Goal: Consume media (video, audio): Consume media (video, audio)

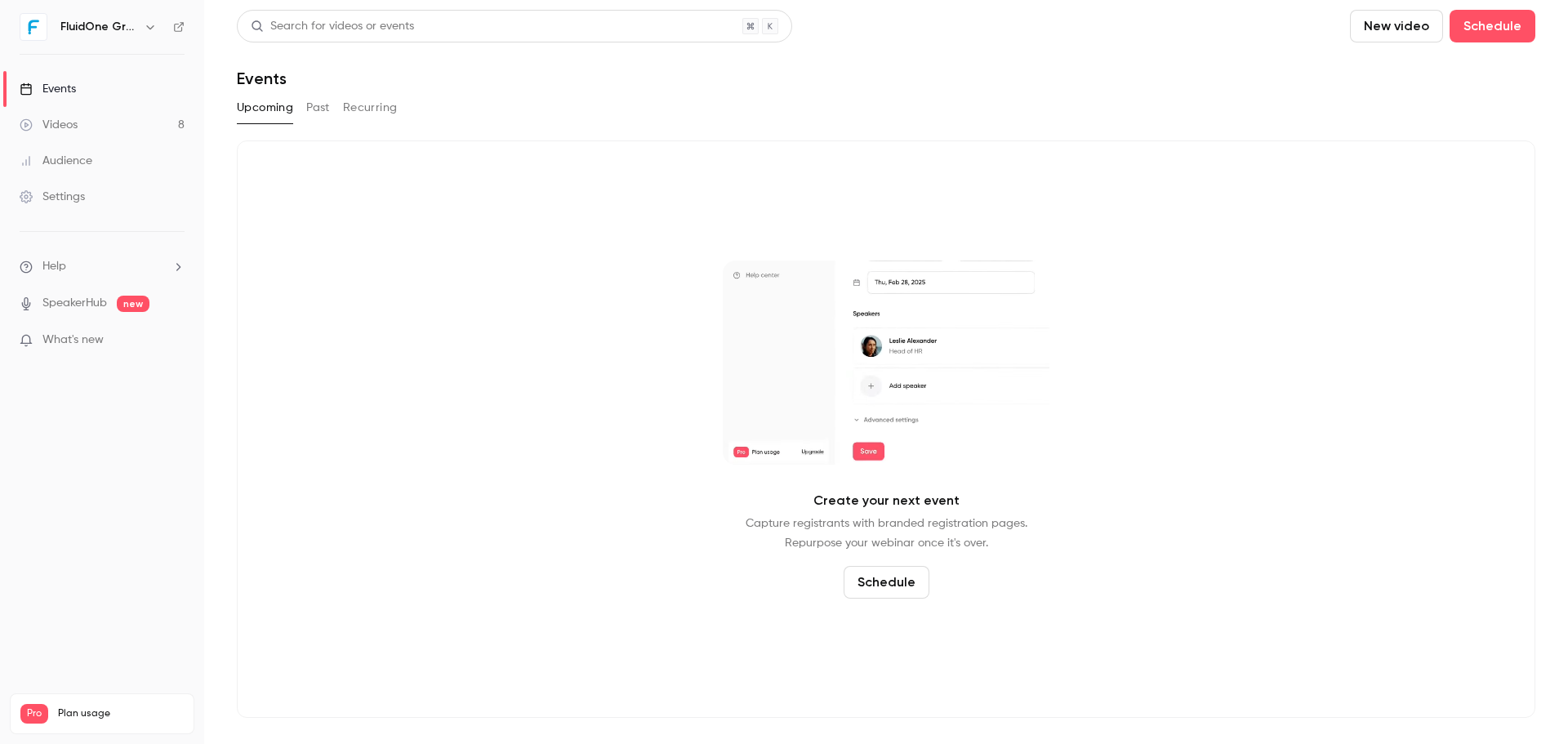
click at [132, 113] on link "Videos 8" at bounding box center [102, 125] width 204 height 36
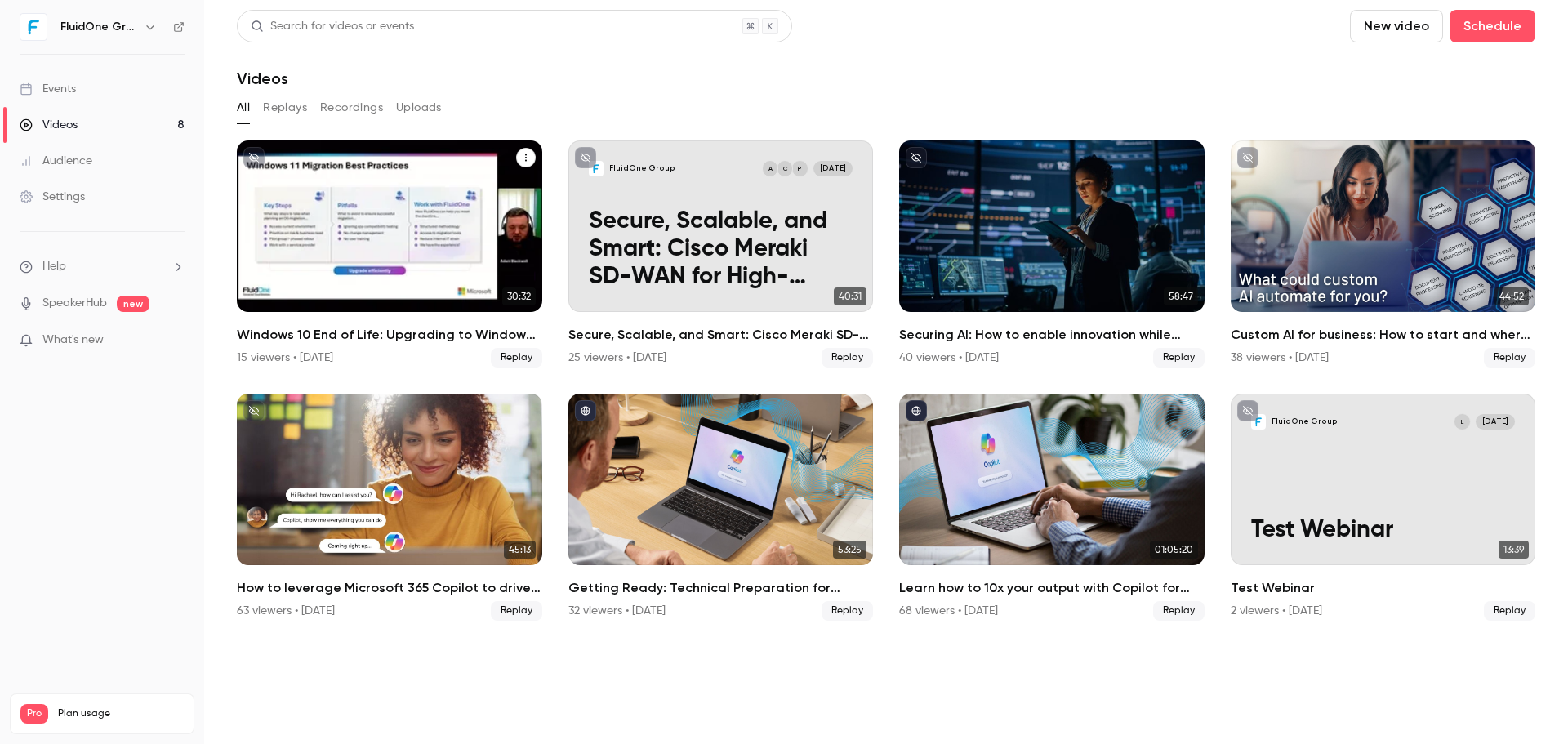
click at [502, 227] on div "Windows 10 End of Life: Upgrading to Windows 11 & the Added Value of Business P…" at bounding box center [390, 226] width 305 height 172
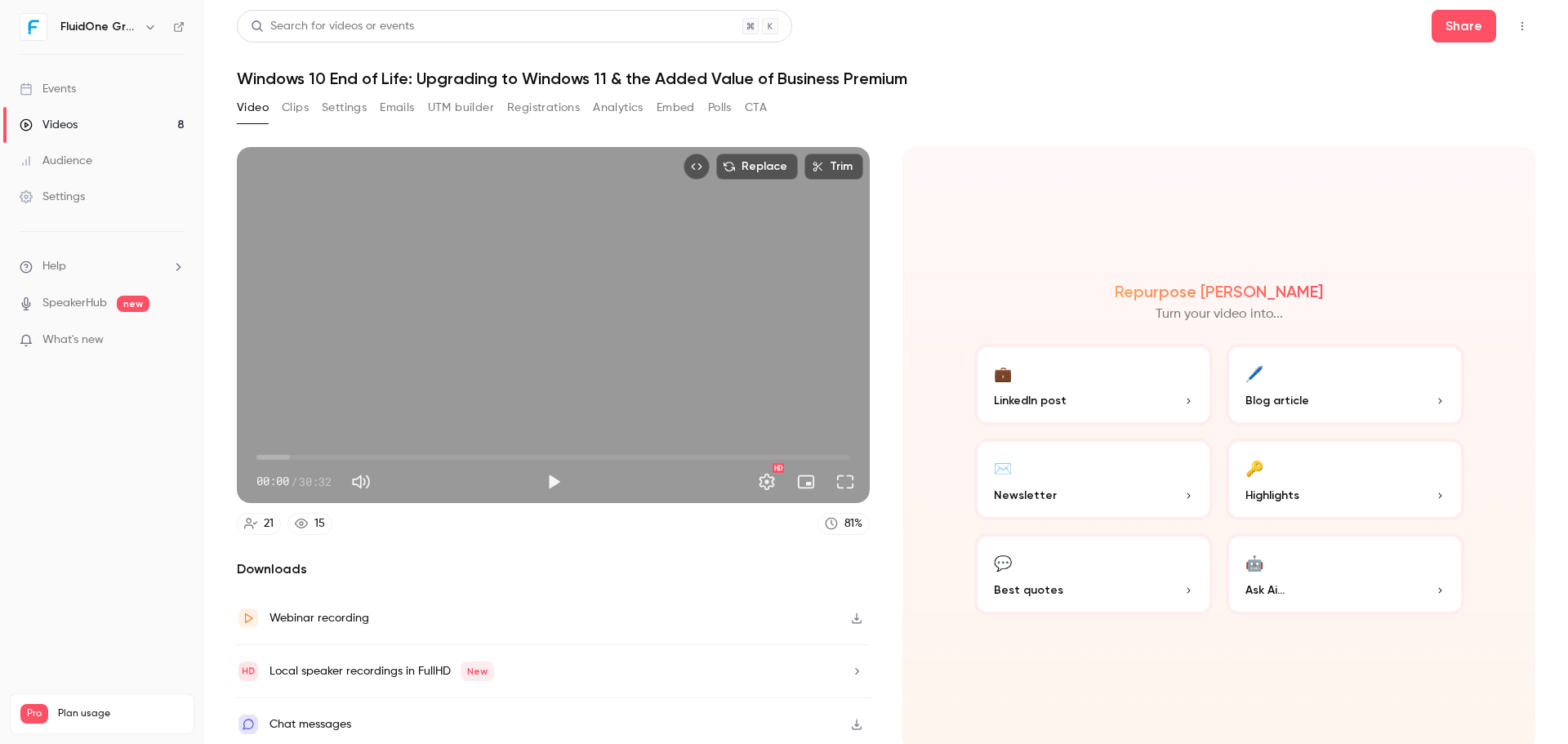
click at [109, 129] on link "Videos 8" at bounding box center [102, 125] width 204 height 36
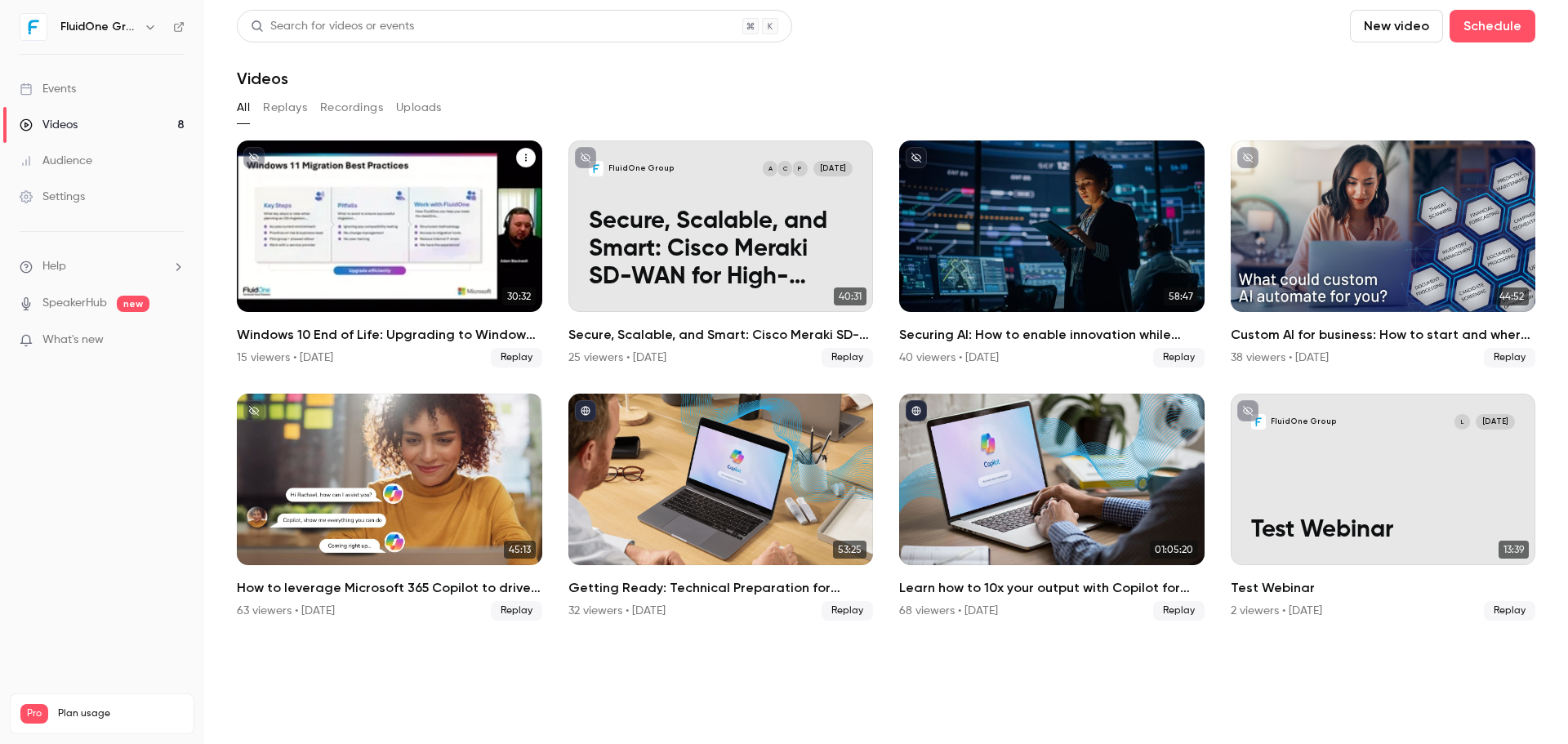
click at [531, 155] on button "Windows 10 End of Life: Upgrading to Windows 11 & the Added Value of Business P…" at bounding box center [526, 158] width 20 height 20
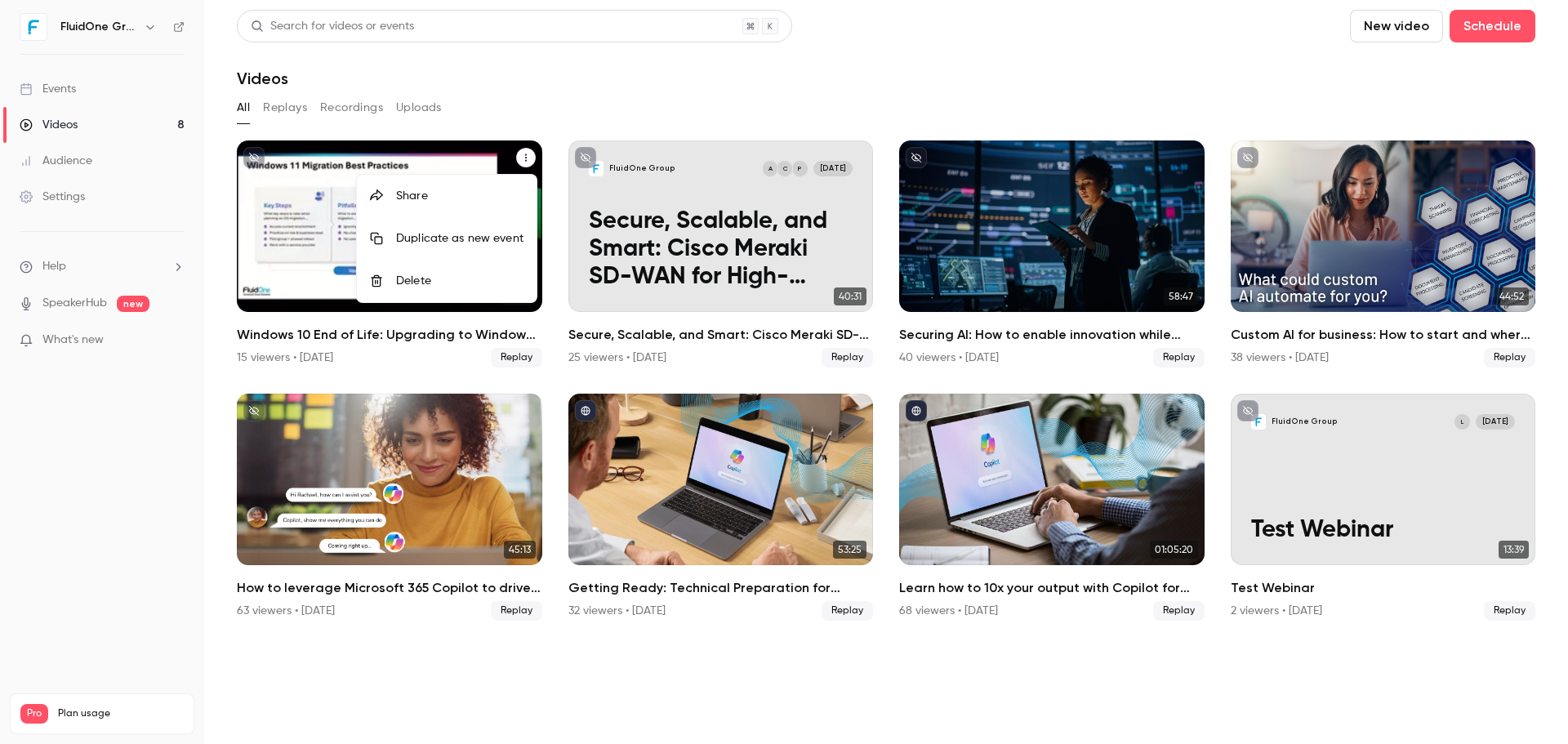
click at [812, 83] on div at bounding box center [784, 372] width 1568 height 744
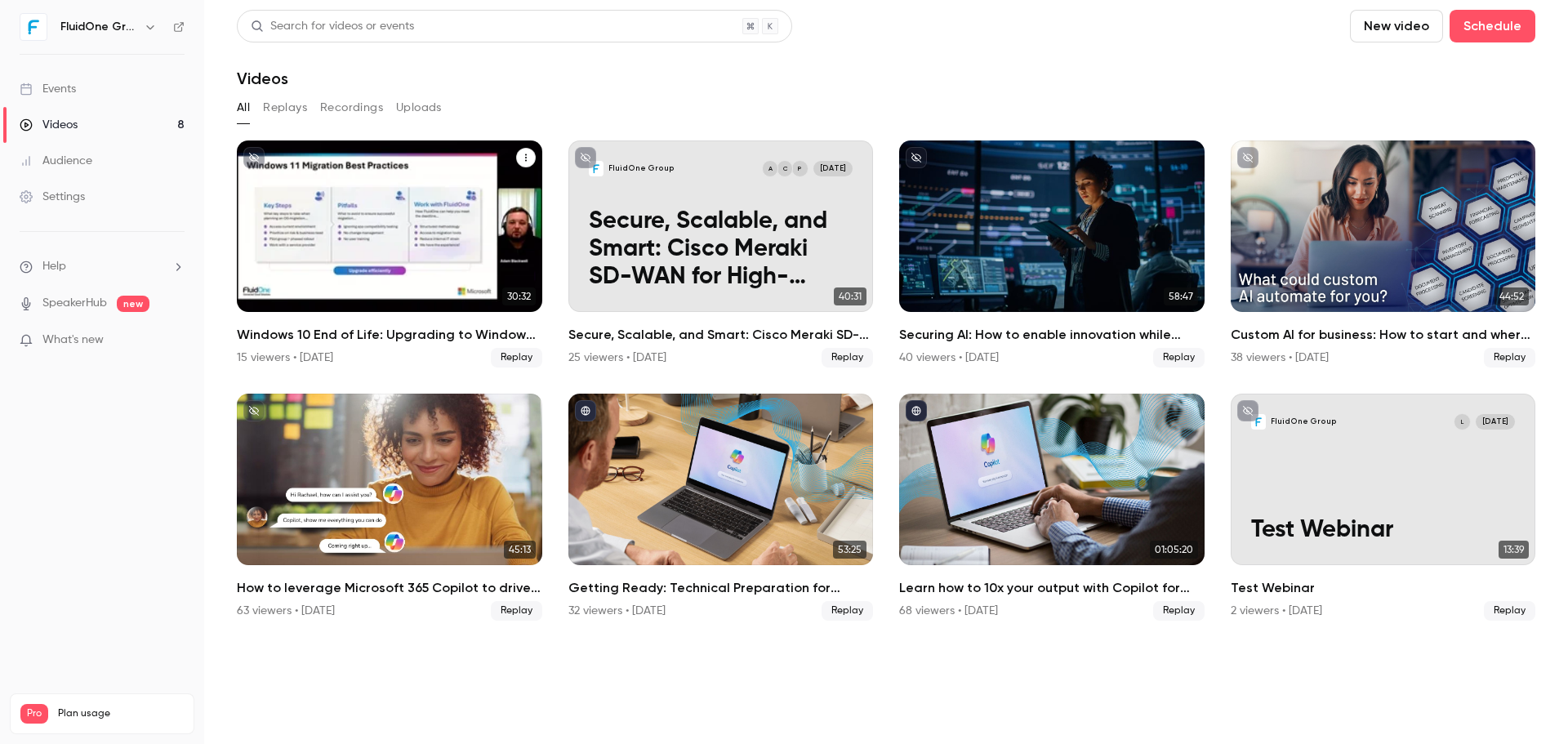
click at [368, 199] on div "Windows 10 End of Life: Upgrading to Windows 11 & the Added Value of Business P…" at bounding box center [390, 226] width 305 height 172
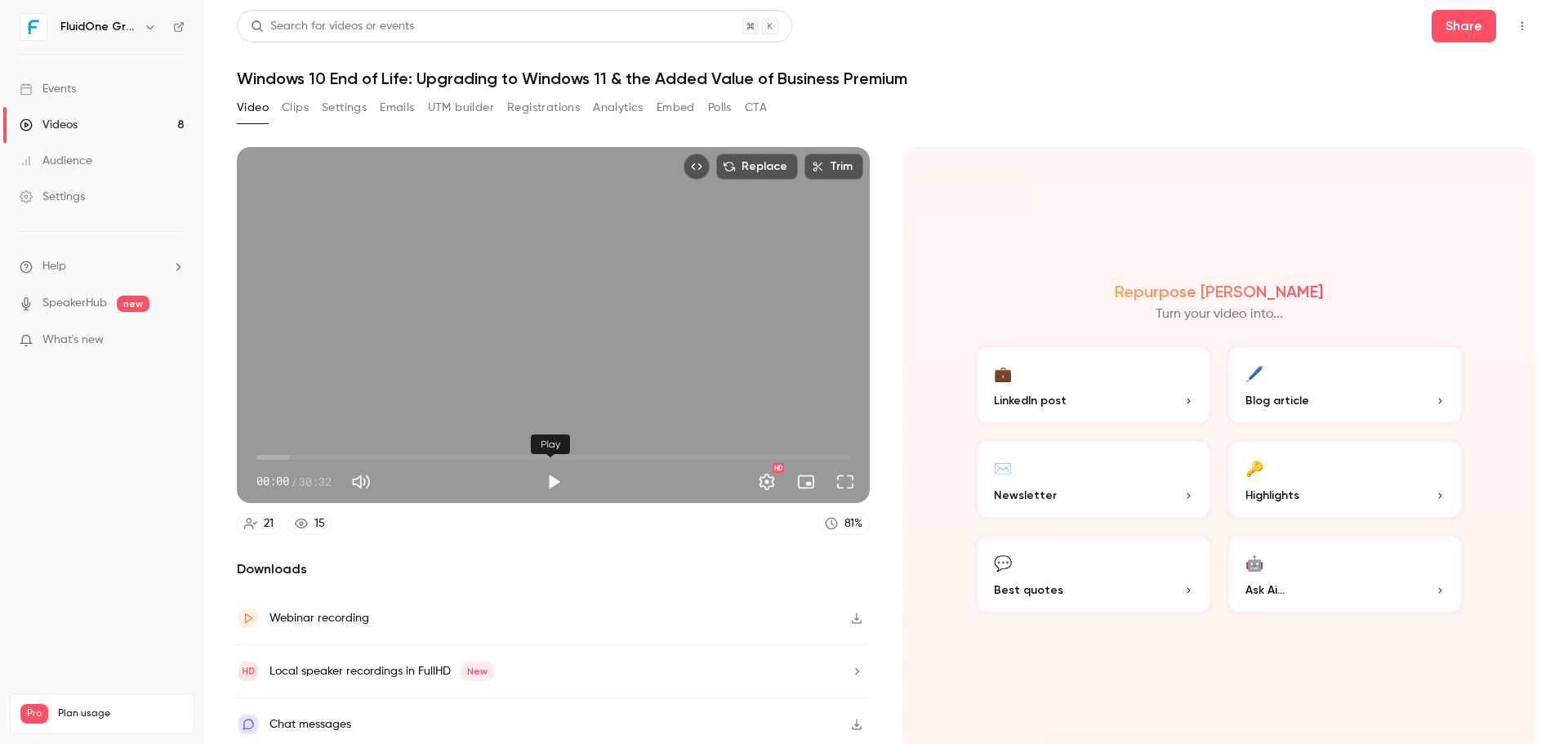
click at [544, 474] on button "Play" at bounding box center [553, 481] width 33 height 33
drag, startPoint x: 252, startPoint y: 450, endPoint x: 820, endPoint y: 446, distance: 568.0
click at [821, 455] on span "29:11" at bounding box center [823, 457] width 5 height 5
click at [830, 450] on span "29:50" at bounding box center [553, 457] width 594 height 26
drag, startPoint x: 832, startPoint y: 453, endPoint x: 806, endPoint y: 454, distance: 26.0
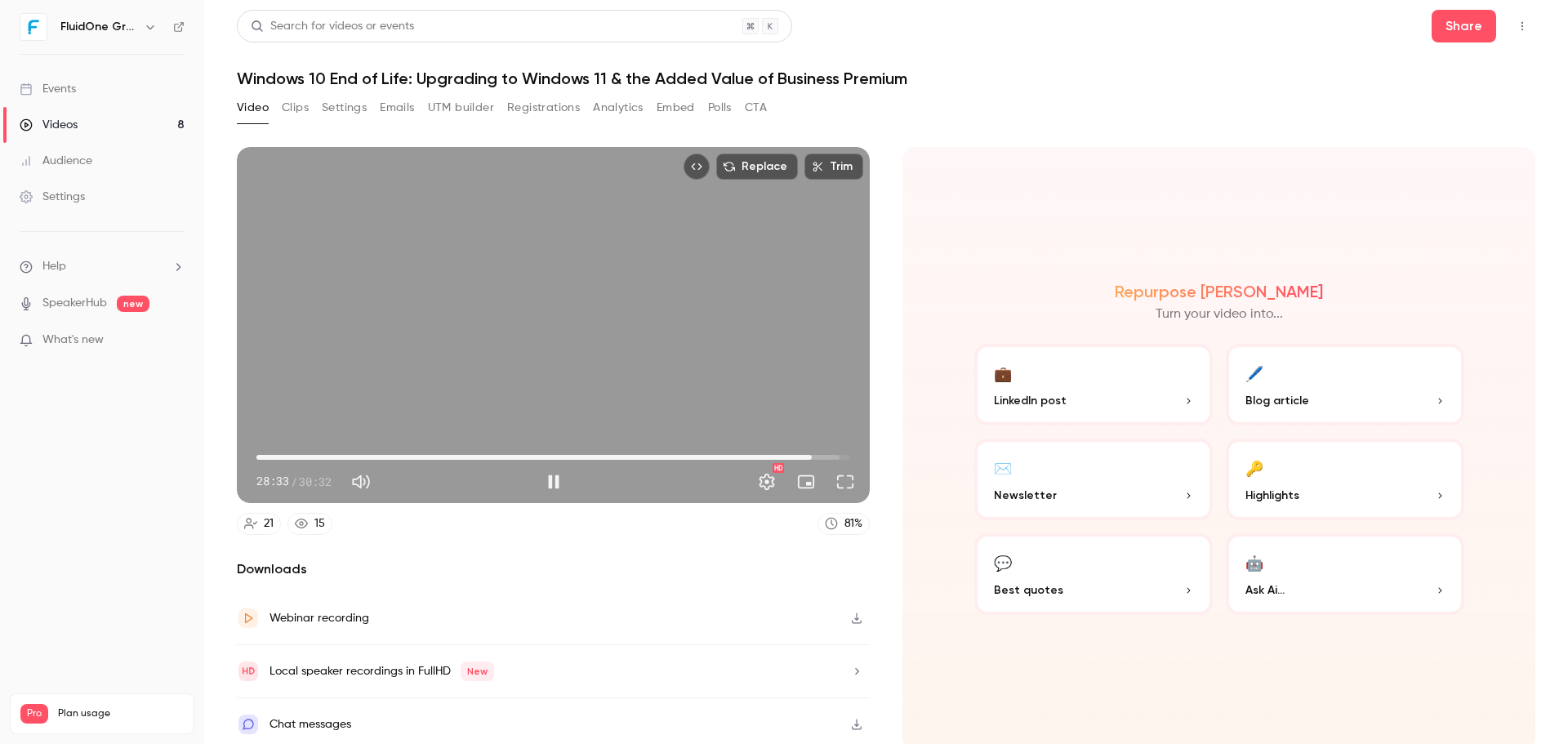
click at [809, 455] on span "28:33" at bounding box center [811, 457] width 5 height 5
click at [543, 471] on button "Pause" at bounding box center [553, 481] width 33 height 33
click at [801, 455] on span "28:08" at bounding box center [803, 457] width 5 height 5
click at [794, 455] on span "27:47" at bounding box center [796, 457] width 5 height 5
click at [792, 455] on span "27:42" at bounding box center [794, 457] width 5 height 5
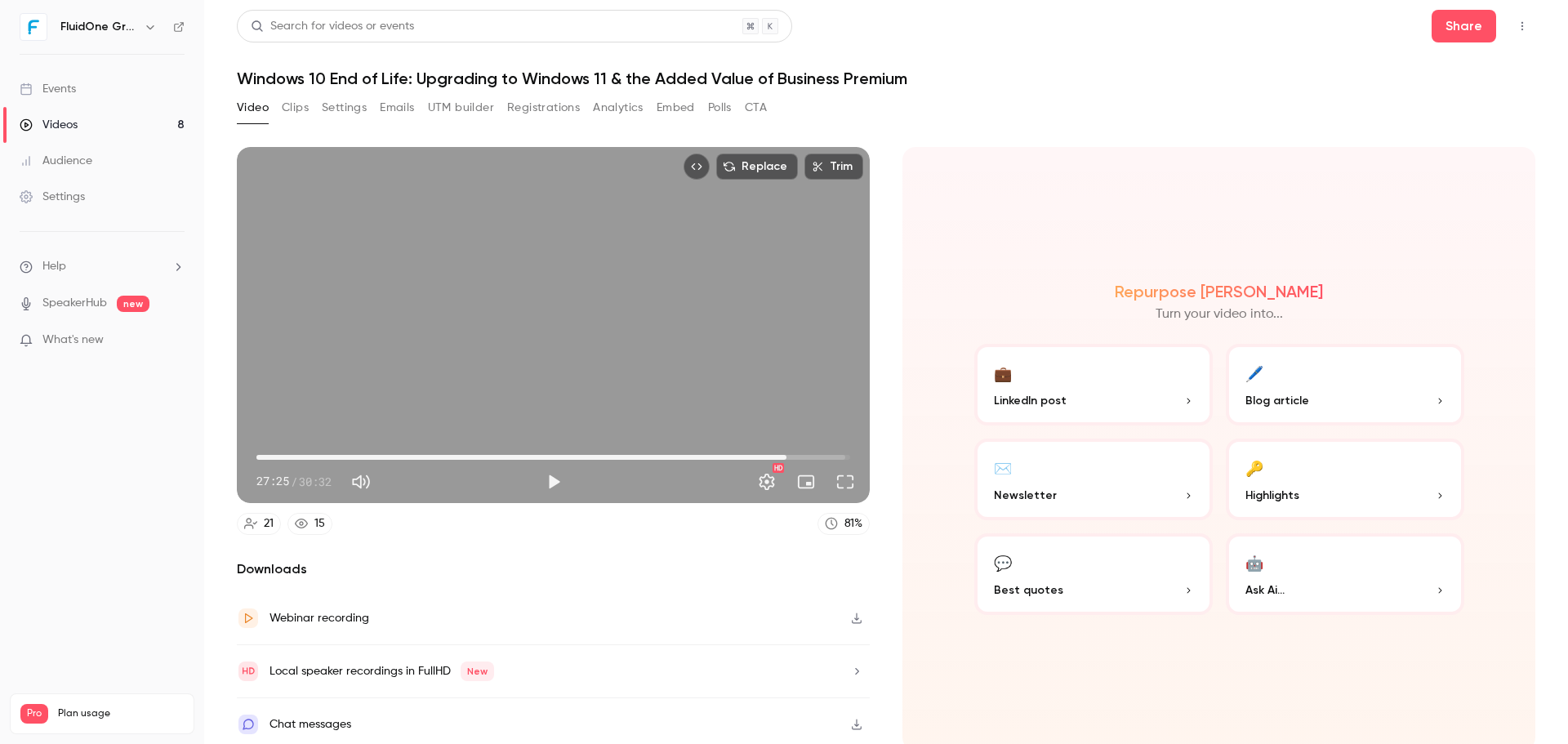
click at [784, 455] on span "27:14" at bounding box center [785, 457] width 5 height 5
click at [784, 455] on span "27:12" at bounding box center [785, 457] width 5 height 5
click at [775, 455] on span "26:46" at bounding box center [777, 457] width 5 height 5
click at [767, 455] on span "26:23" at bounding box center [769, 457] width 5 height 5
click at [563, 470] on button "Play" at bounding box center [553, 481] width 33 height 33
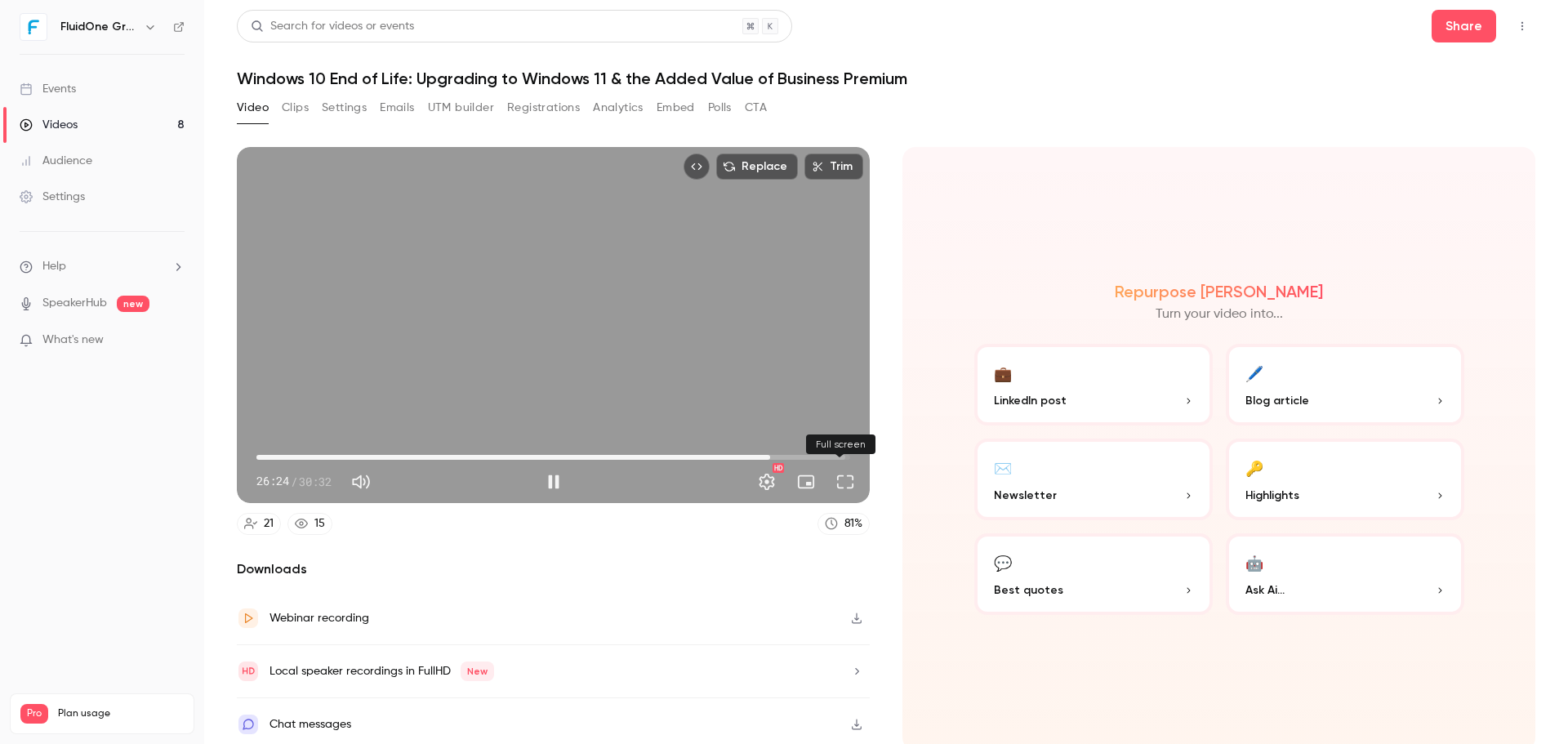
click at [843, 483] on button "Full screen" at bounding box center [845, 481] width 33 height 33
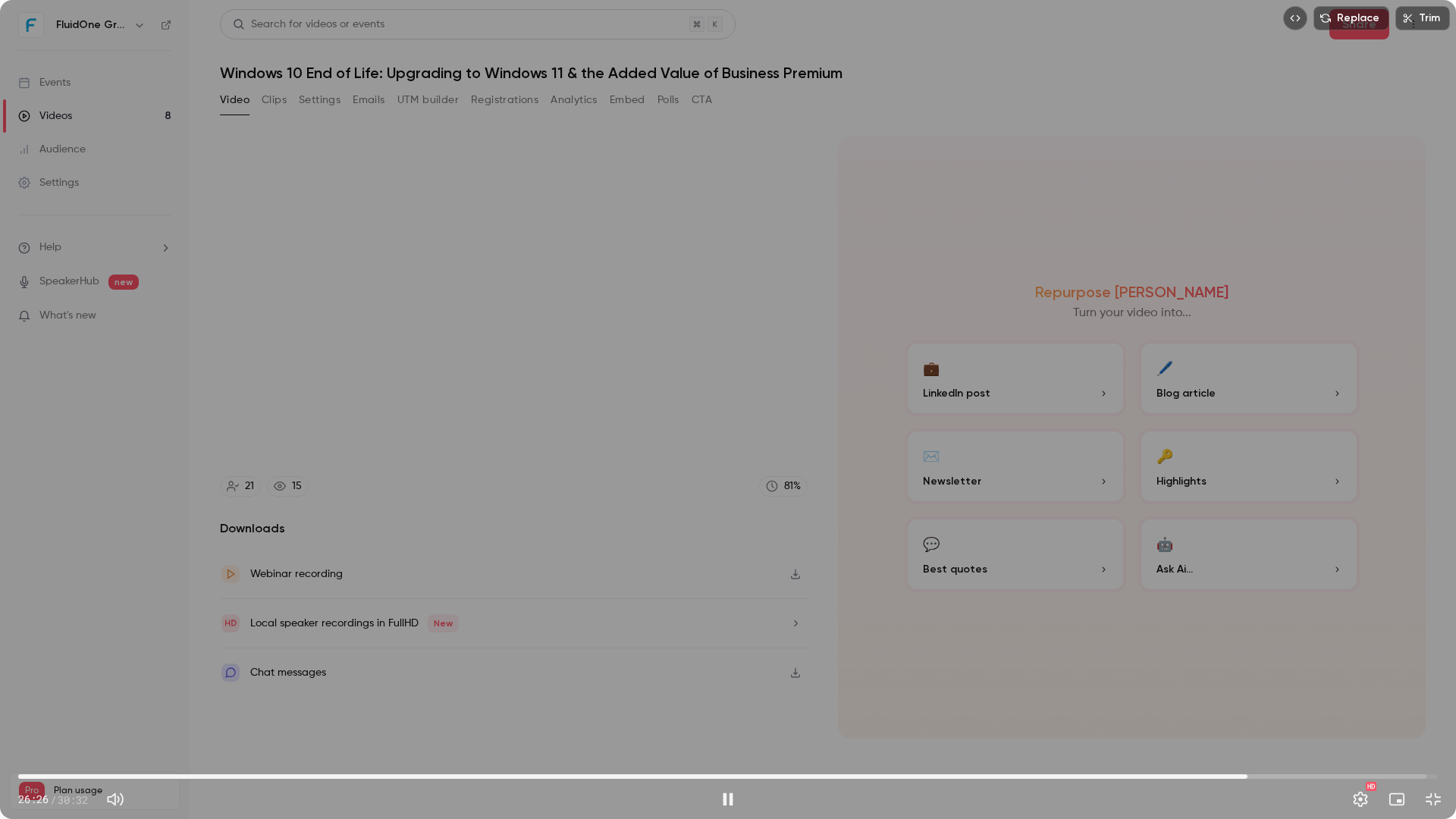
click at [1256, 690] on span "26:26" at bounding box center [728, 777] width 1419 height 24
click at [1270, 690] on span "26:55" at bounding box center [728, 777] width 1419 height 24
click at [1278, 690] on span "26:56" at bounding box center [728, 777] width 1419 height 24
click at [1281, 690] on span "27:07" at bounding box center [1278, 777] width 5 height 5
click at [1287, 690] on span "27:15" at bounding box center [1285, 777] width 5 height 5
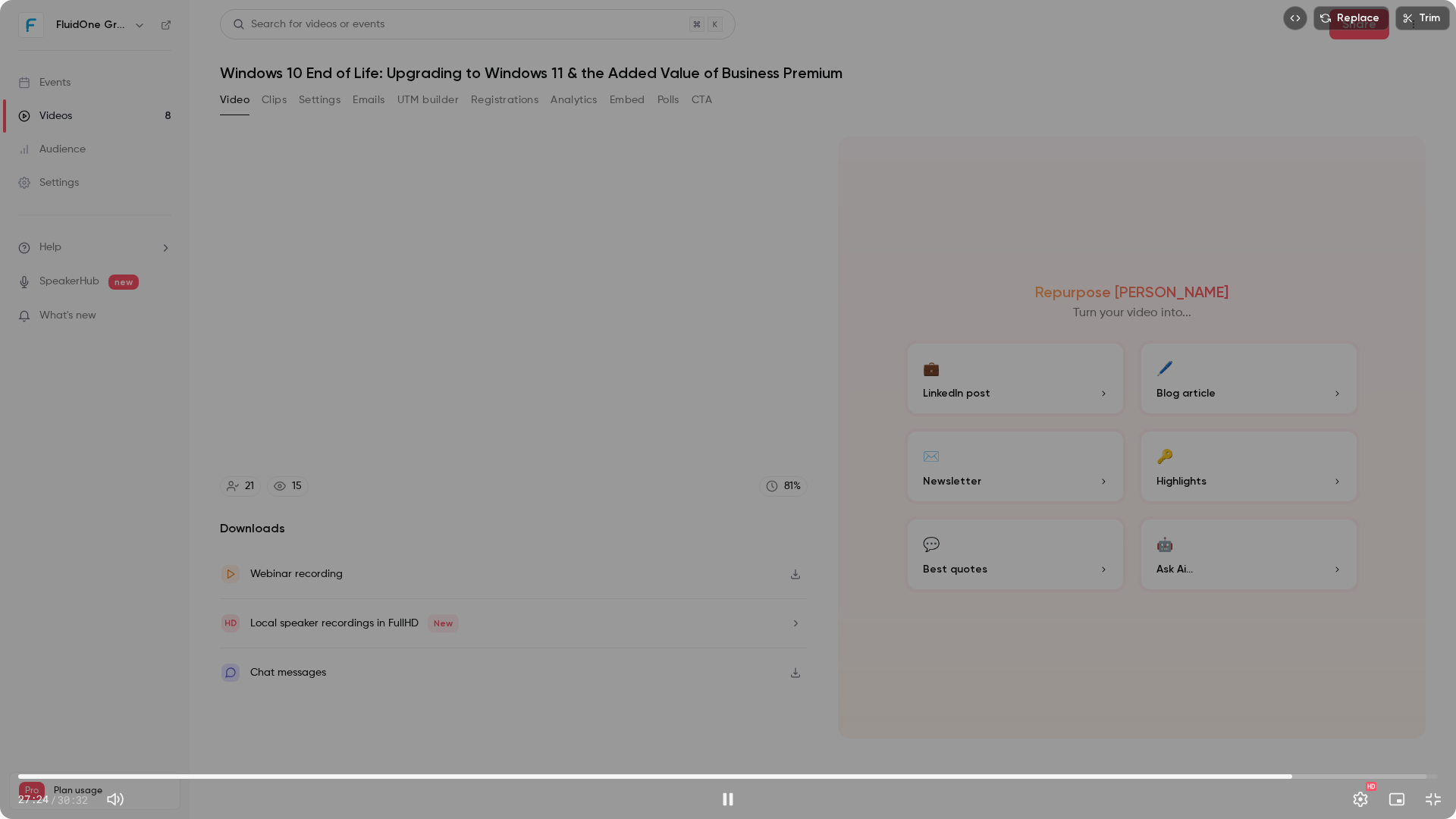
click at [1300, 690] on span "27:24" at bounding box center [728, 777] width 1419 height 24
click at [1303, 690] on span "27:35" at bounding box center [1300, 777] width 5 height 5
click at [1310, 690] on span "27:44" at bounding box center [1307, 777] width 5 height 5
click at [1316, 690] on span "27:51" at bounding box center [1313, 777] width 5 height 5
click at [1329, 690] on span "28:00" at bounding box center [728, 777] width 1419 height 24
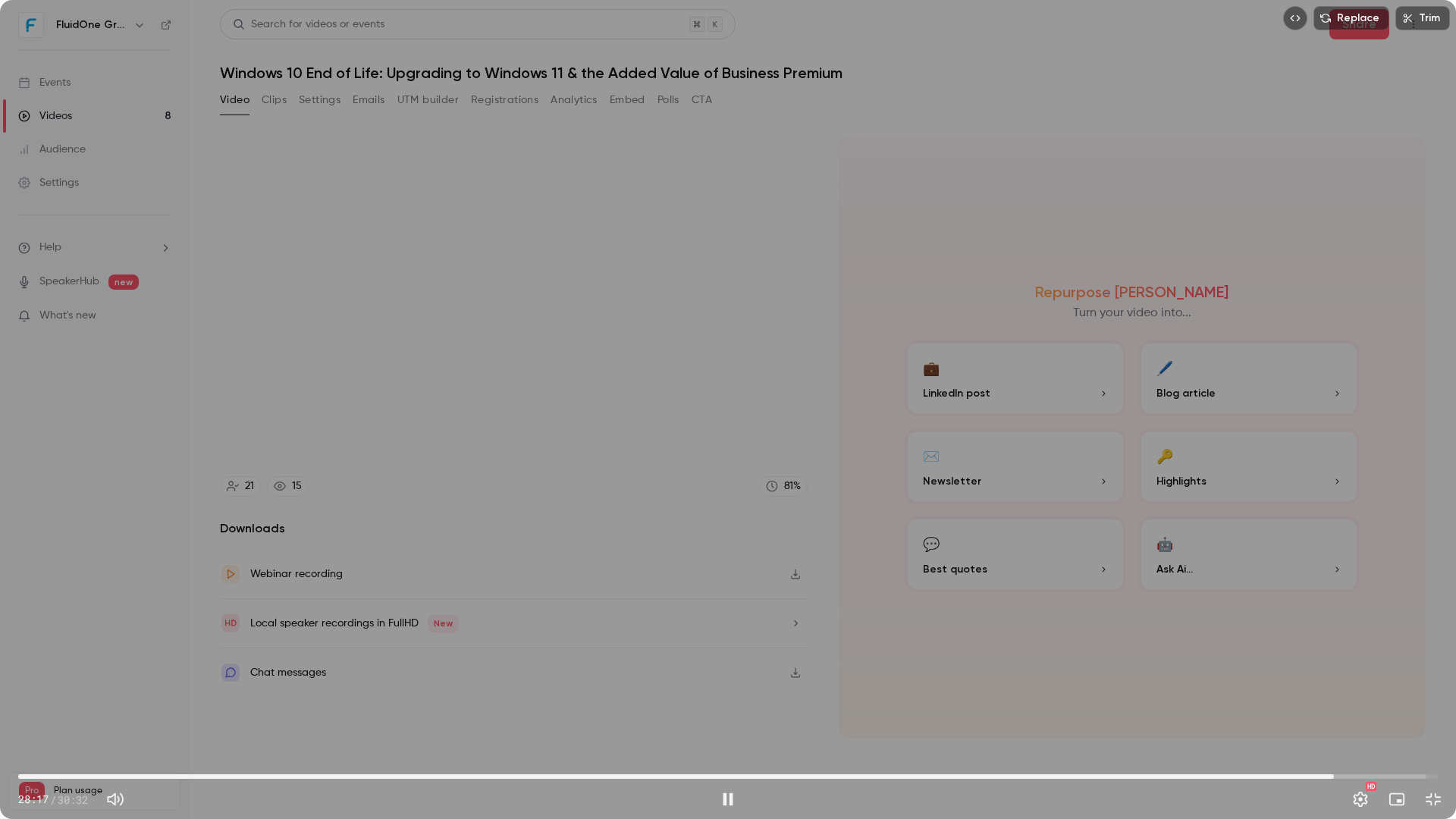
drag, startPoint x: 813, startPoint y: 407, endPoint x: 490, endPoint y: 389, distance: 323.5
click at [786, 408] on div "Replace Trim 28:17 28:17 / 30:32 HD" at bounding box center [728, 409] width 1456 height 819
type input "******"
click at [1436, 690] on button "Exit full screen" at bounding box center [1433, 799] width 30 height 30
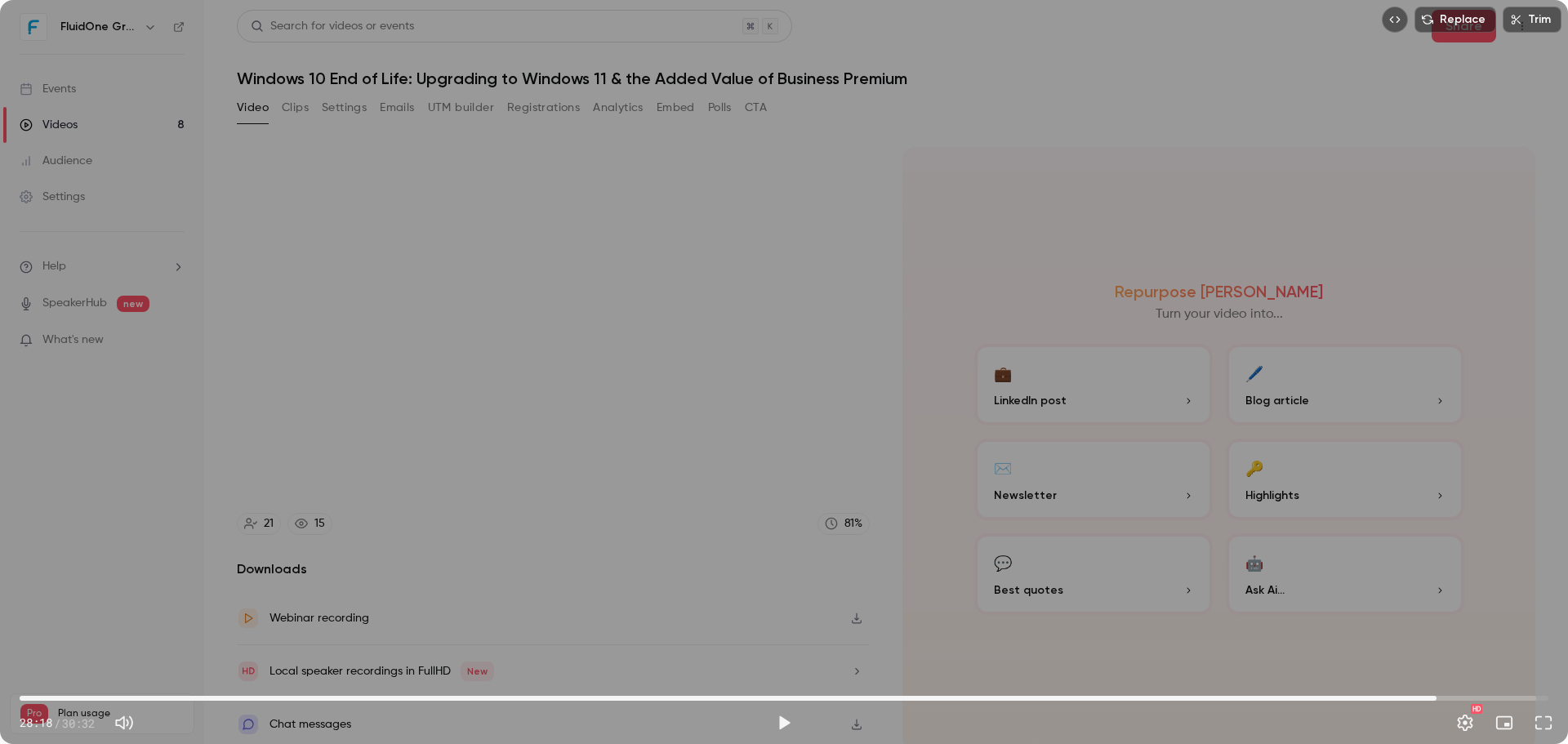
click at [1282, 172] on div "Repurpose Ai Turn your video into... 💼 LinkedIn post 🖊️ Blog article ✉️ Newslet…" at bounding box center [1219, 448] width 633 height 603
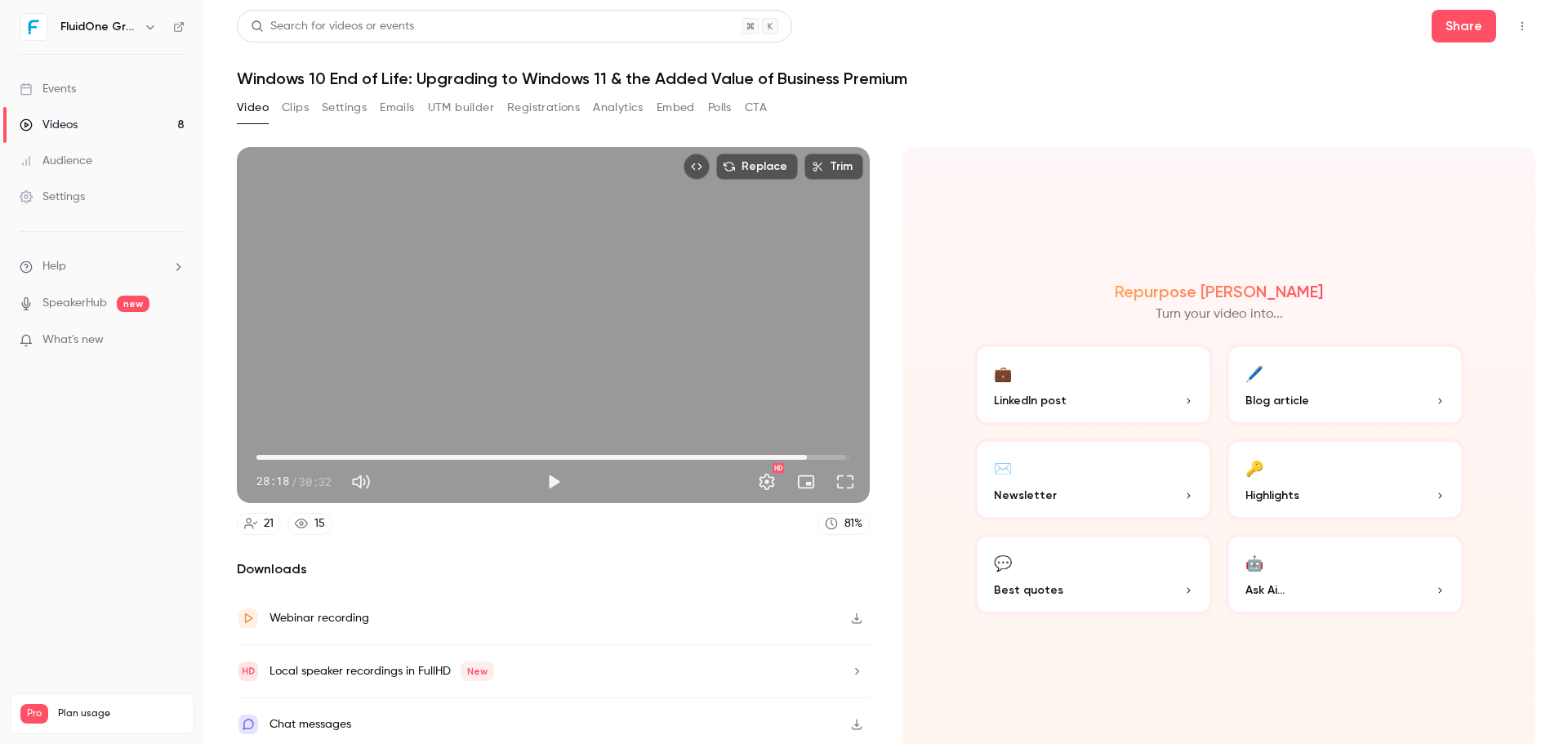
click at [619, 106] on button "Analytics" at bounding box center [618, 108] width 51 height 26
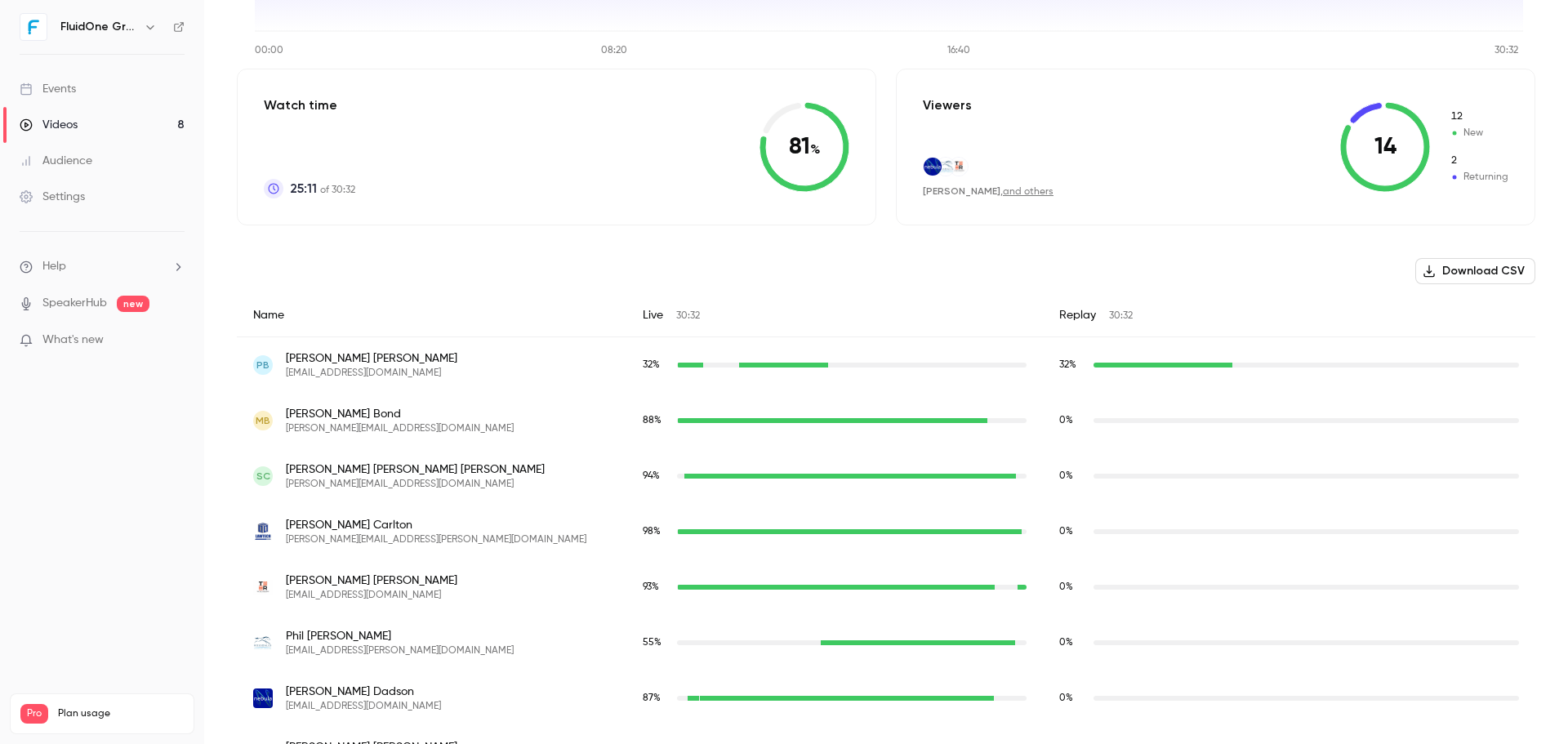
scroll to position [326, 0]
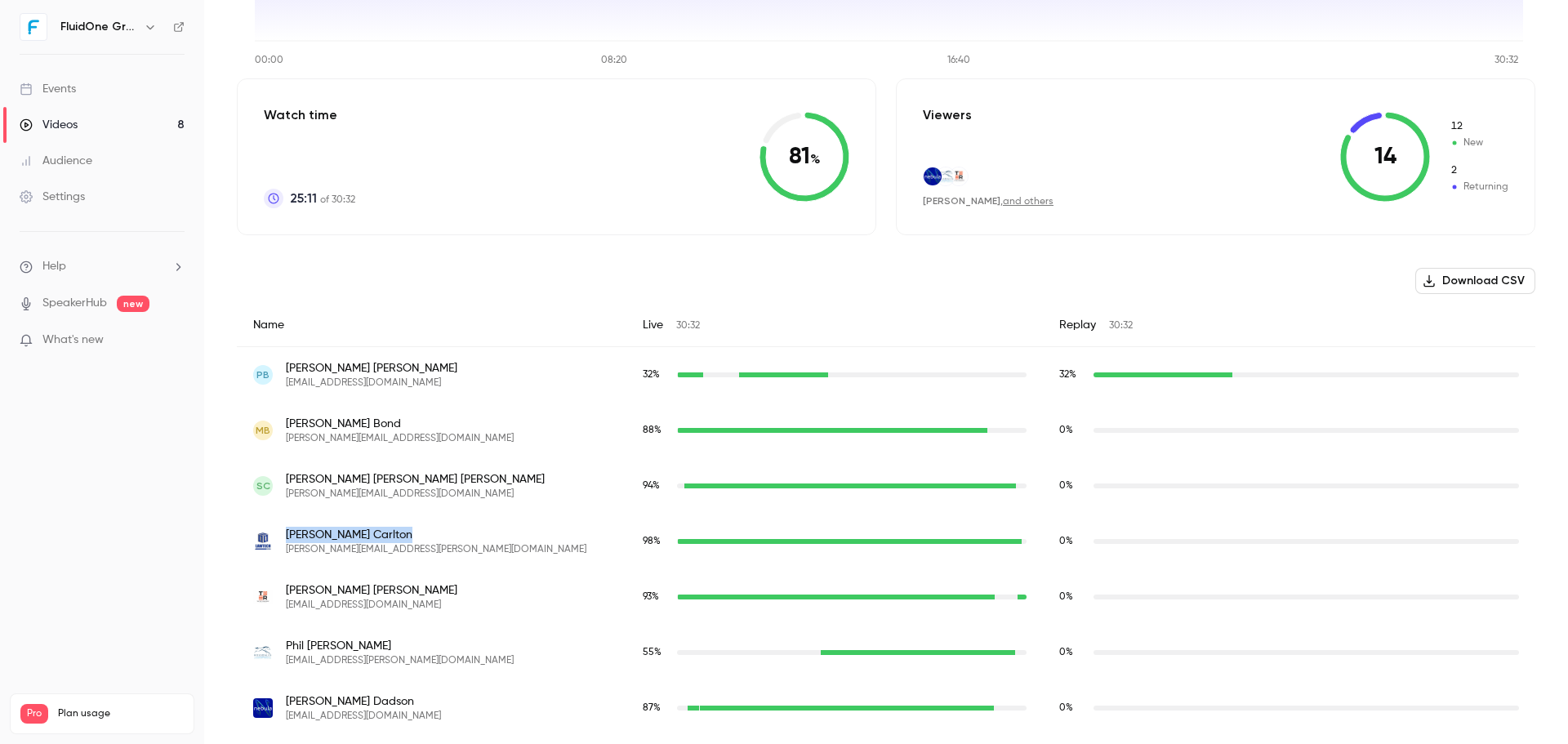
drag, startPoint x: 377, startPoint y: 534, endPoint x: 288, endPoint y: 534, distance: 89.0
click at [288, 534] on span "[PERSON_NAME]" at bounding box center [435, 535] width 301 height 16
copy span "[PERSON_NAME]"
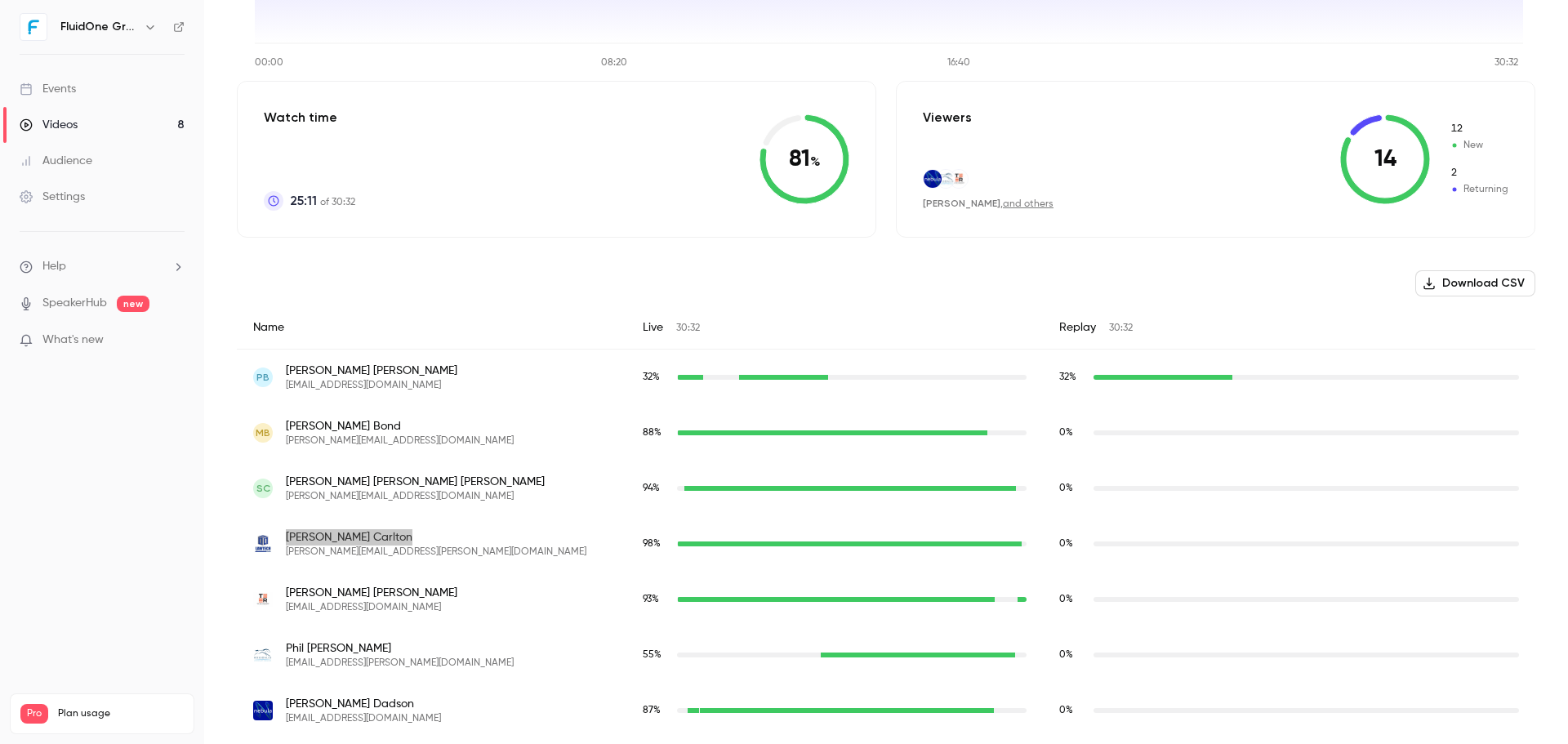
scroll to position [409, 0]
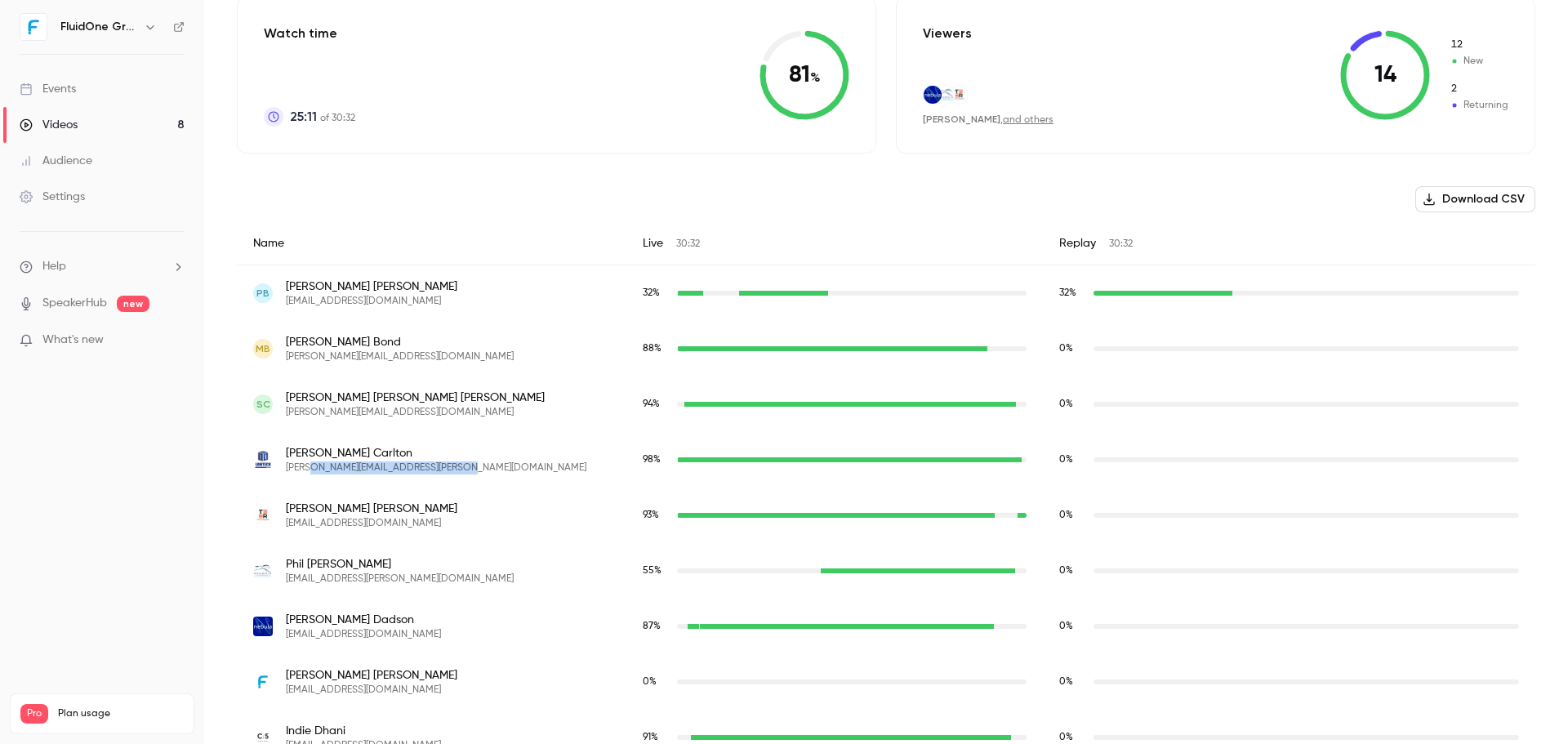
drag, startPoint x: 465, startPoint y: 467, endPoint x: 307, endPoint y: 465, distance: 158.0
click at [307, 465] on div "[PERSON_NAME] Carlton [EMAIL_ADDRESS][PERSON_NAME][DOMAIN_NAME]" at bounding box center [431, 460] width 357 height 30
click at [436, 464] on span "[PERSON_NAME][EMAIL_ADDRESS][PERSON_NAME][DOMAIN_NAME]" at bounding box center [435, 467] width 301 height 13
drag, startPoint x: 442, startPoint y: 469, endPoint x: 289, endPoint y: 468, distance: 153.0
click at [289, 468] on span "[PERSON_NAME][EMAIL_ADDRESS][PERSON_NAME][DOMAIN_NAME]" at bounding box center [435, 467] width 301 height 13
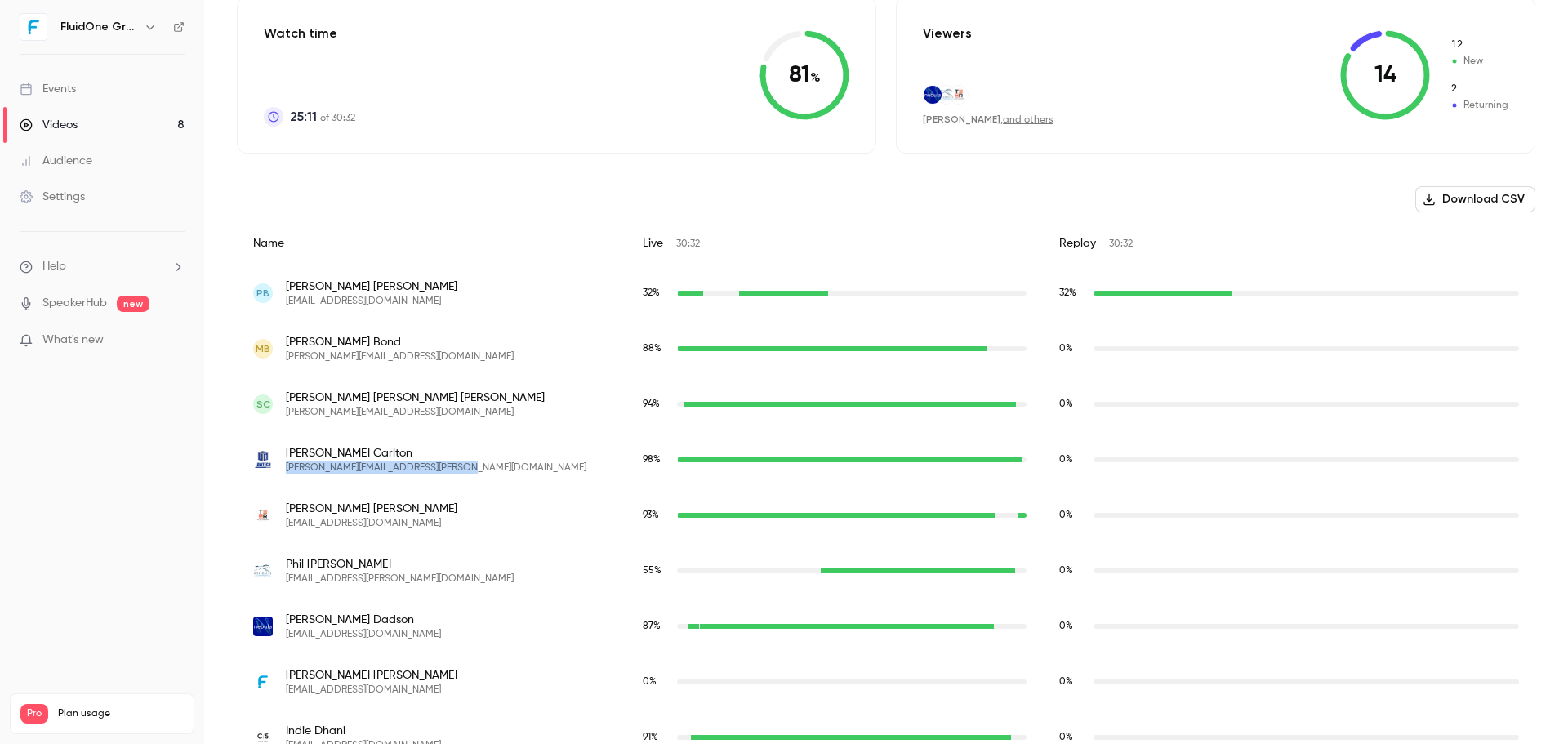
copy span "[PERSON_NAME][EMAIL_ADDRESS][PERSON_NAME][DOMAIN_NAME]"
click at [1195, 163] on div "Most watched moments Live Replay 00:00 08:20 16:40 30:32 0 4 8 14 Watch time 25…" at bounding box center [886, 592] width 1298 height 1706
click at [415, 448] on span "[PERSON_NAME]" at bounding box center [435, 453] width 301 height 16
click at [90, 99] on link "Events" at bounding box center [102, 89] width 204 height 36
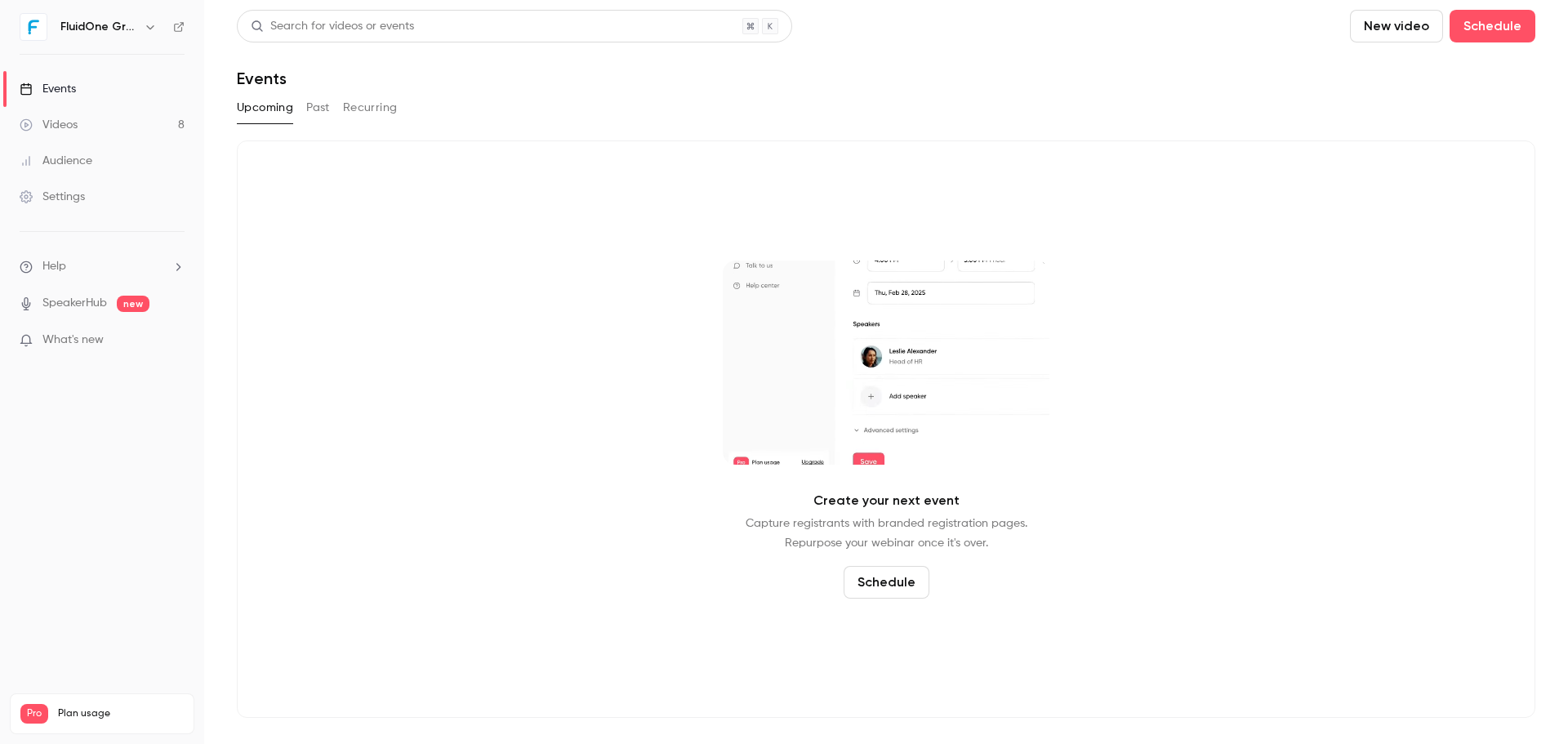
click at [118, 125] on link "Videos 8" at bounding box center [102, 125] width 204 height 36
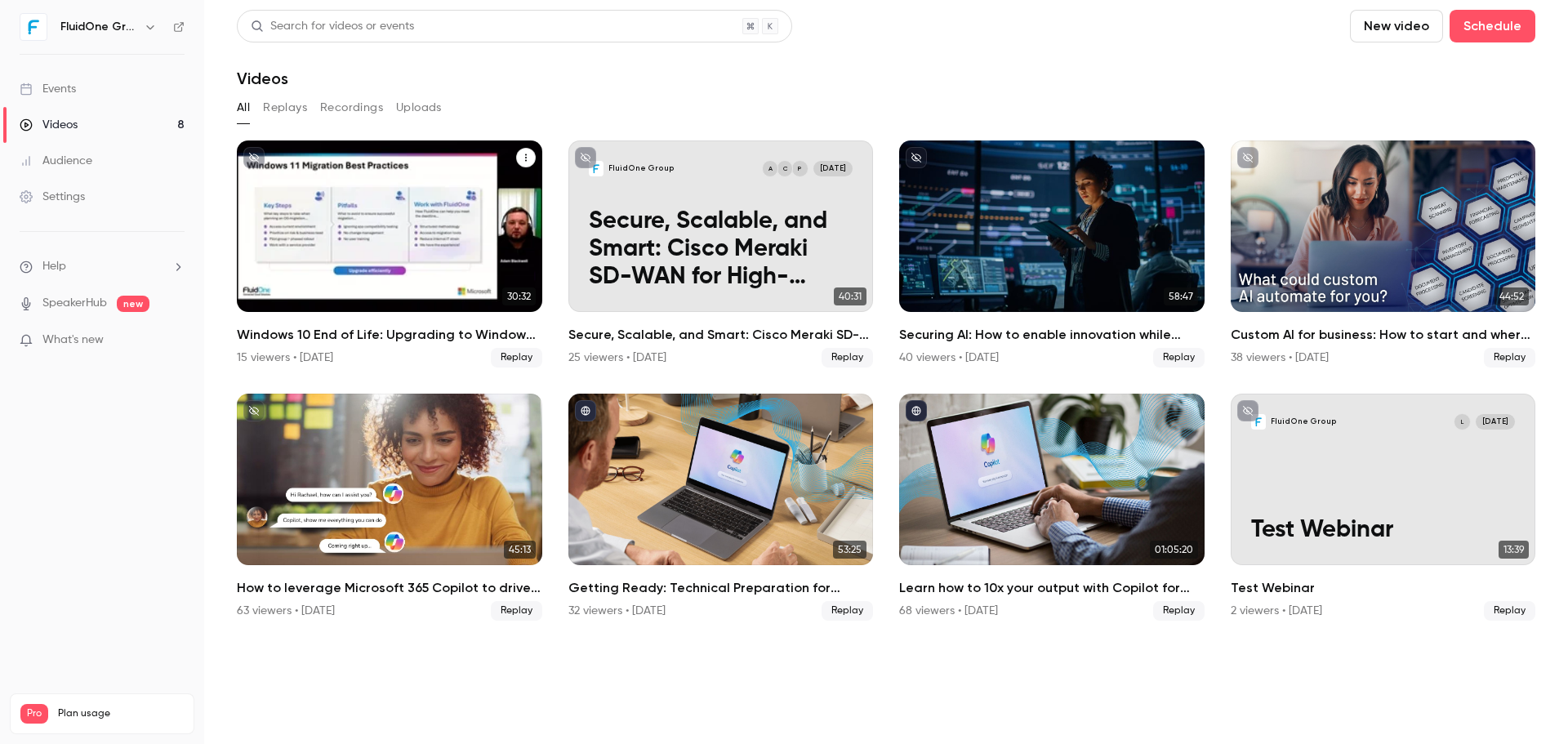
click at [446, 239] on div "Windows 10 End of Life: Upgrading to Windows 11 & the Added Value of Business P…" at bounding box center [390, 226] width 305 height 172
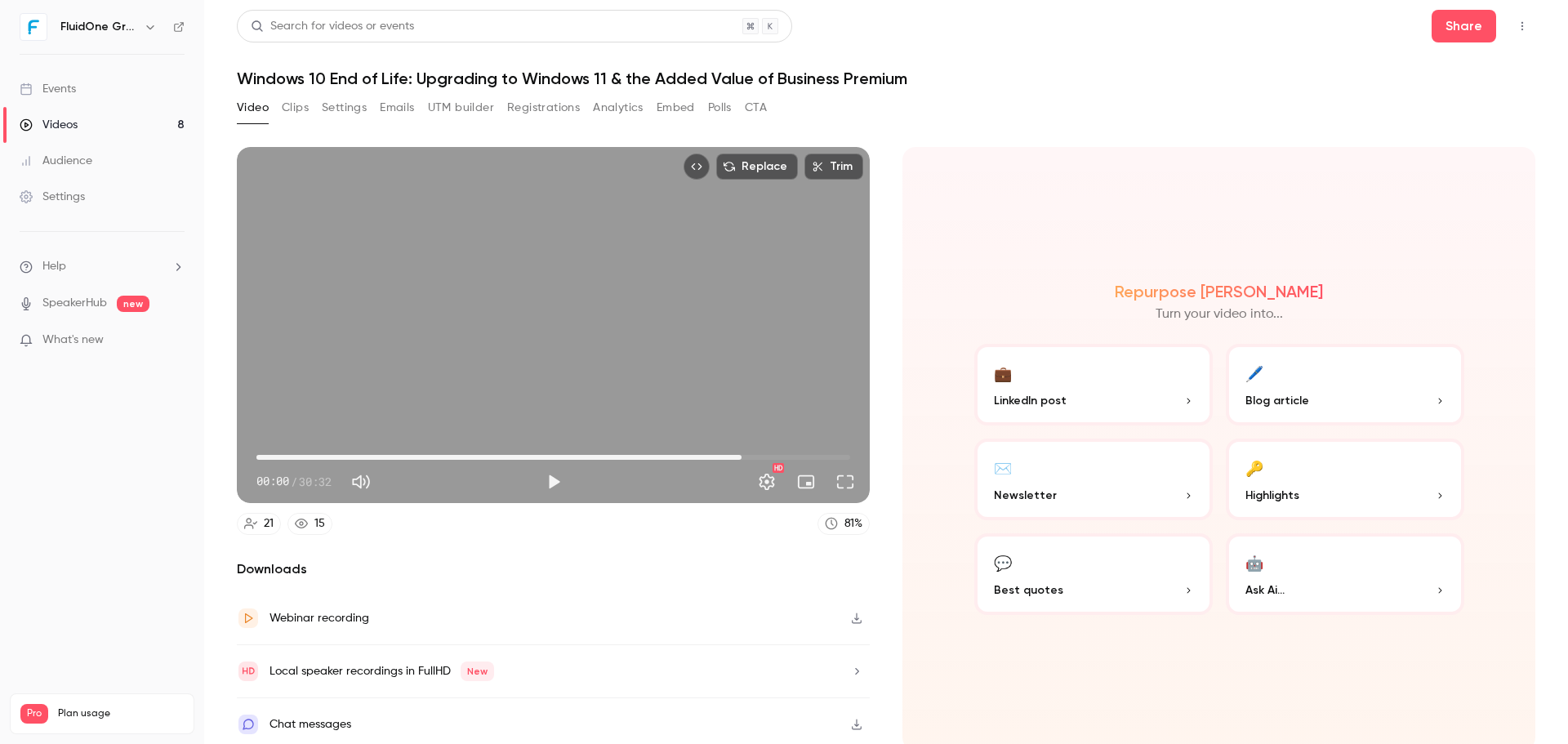
drag, startPoint x: 614, startPoint y: 457, endPoint x: 786, endPoint y: 449, distance: 172.2
click at [786, 449] on span "24:57" at bounding box center [553, 457] width 594 height 26
type input "******"
drag, startPoint x: 787, startPoint y: 454, endPoint x: 799, endPoint y: 454, distance: 12.0
click at [802, 455] on span "28:13" at bounding box center [804, 457] width 5 height 5
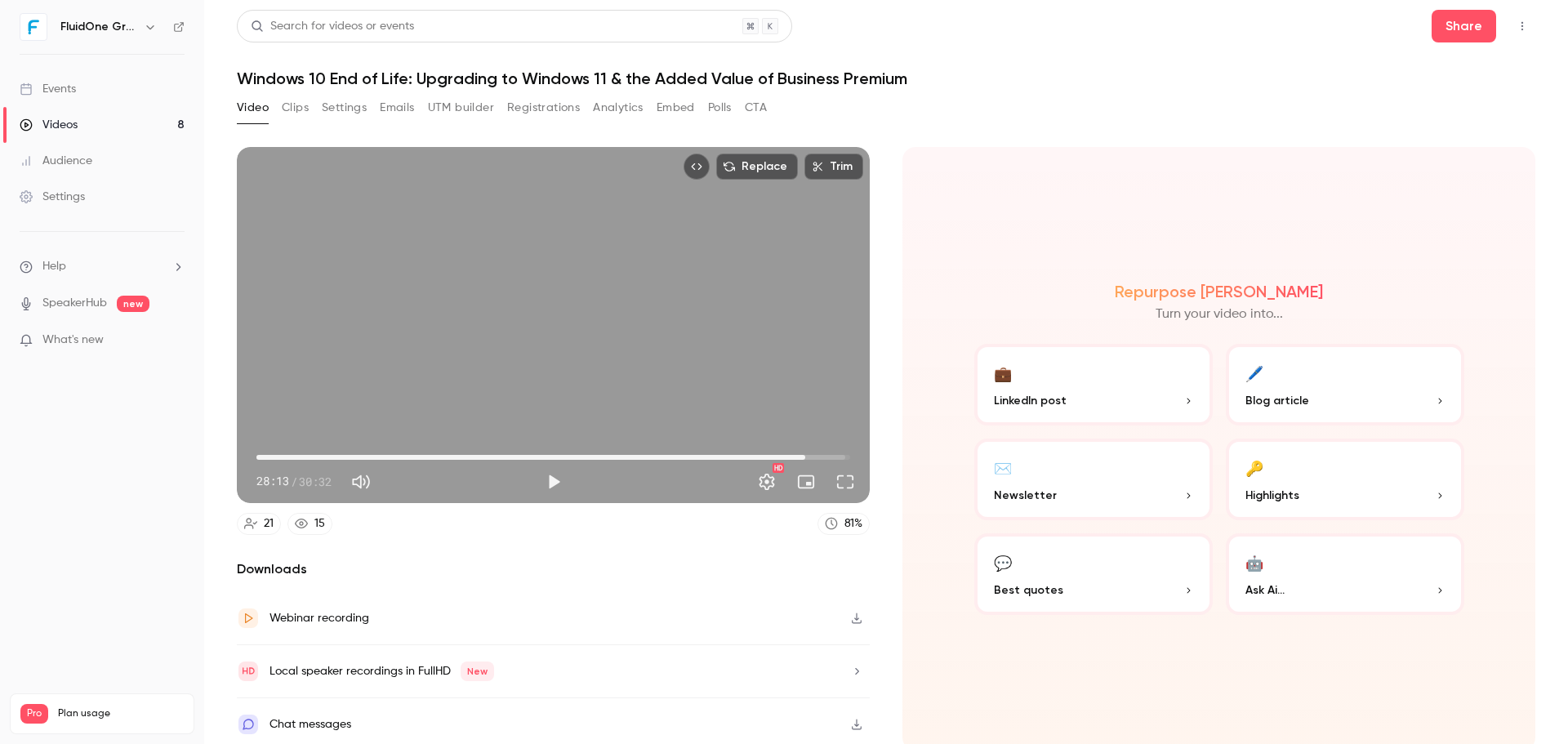
click at [1247, 104] on div "Video Clips Settings Emails UTM builder Registrations Analytics Embed Polls CTA" at bounding box center [886, 111] width 1298 height 33
